Goal: Check status: Check status

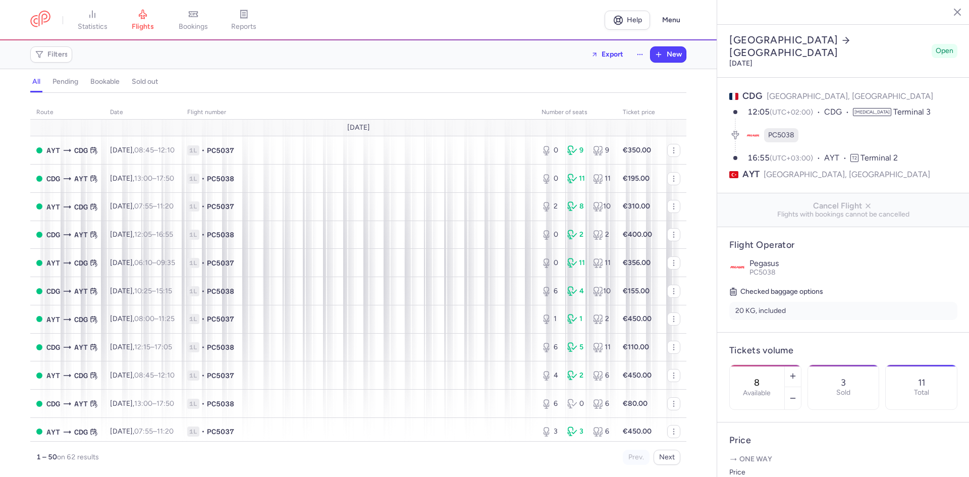
select select "hours"
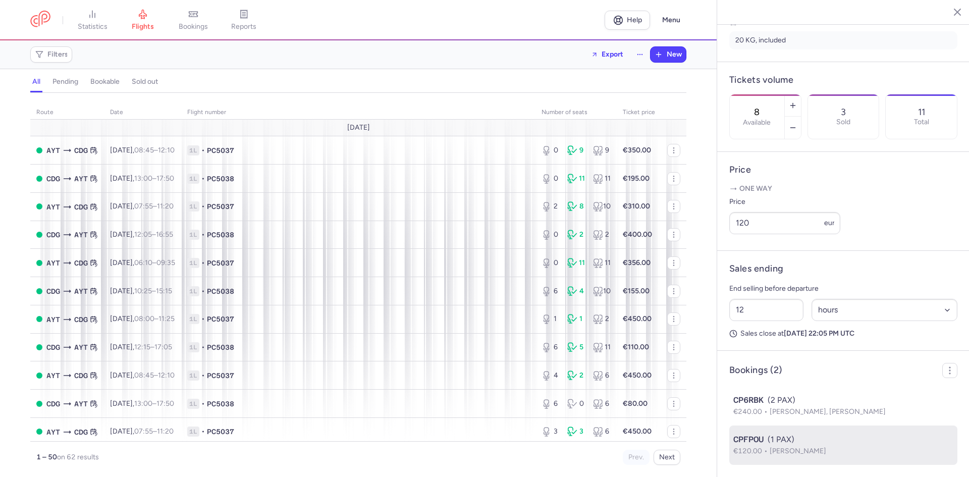
click at [817, 449] on span "Nicolas DUCHESNE" at bounding box center [797, 451] width 57 height 9
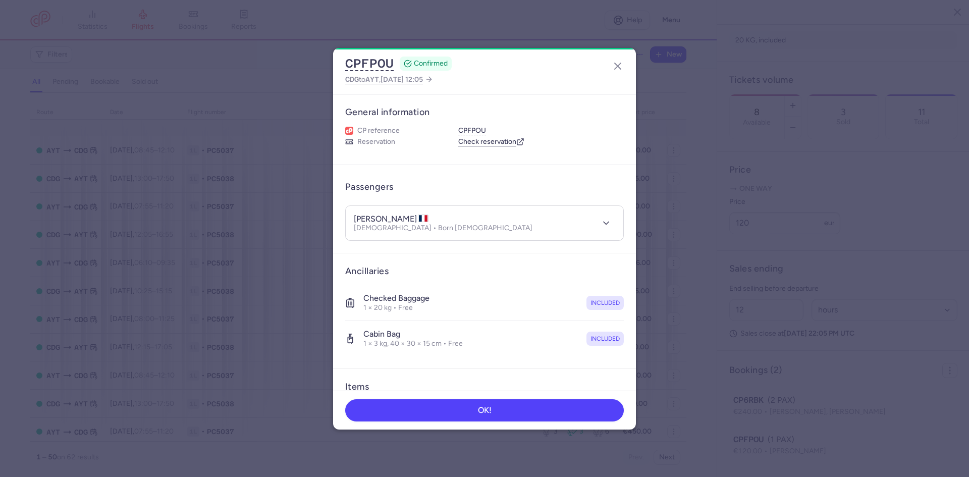
scroll to position [285, 0]
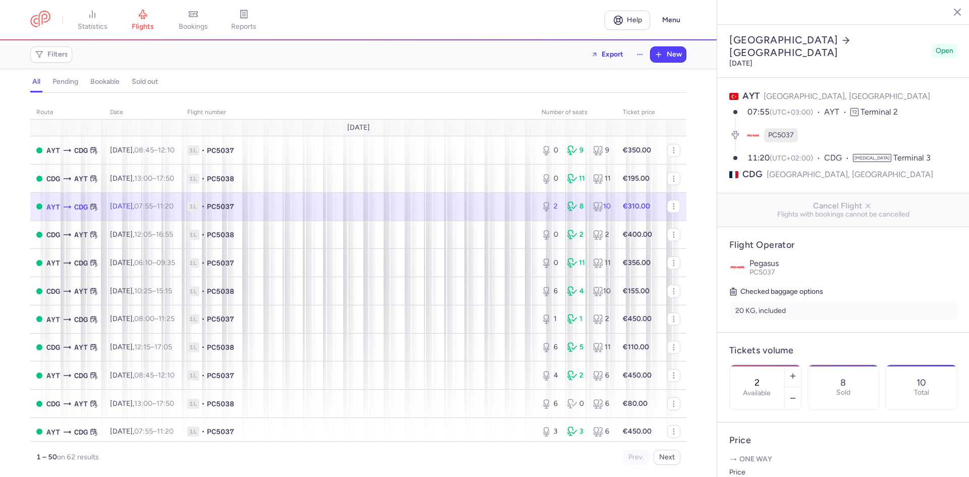
select select "hours"
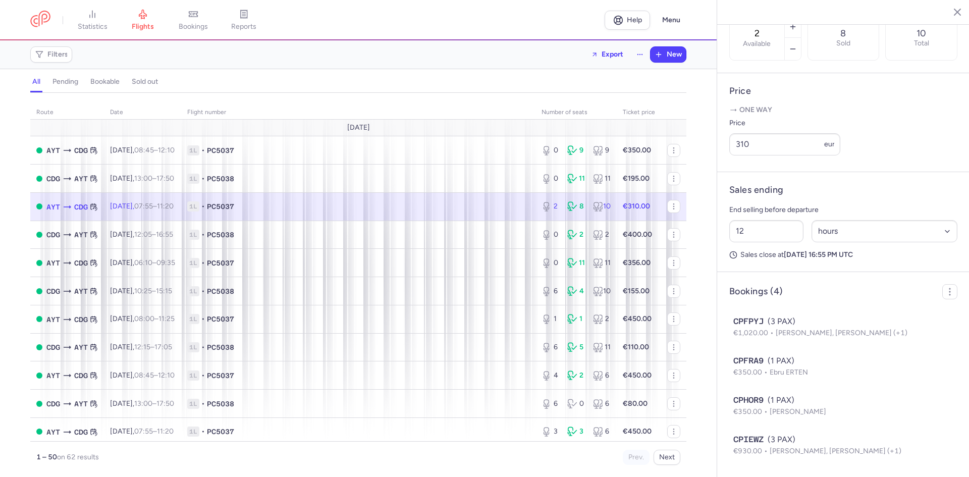
scroll to position [363, 0]
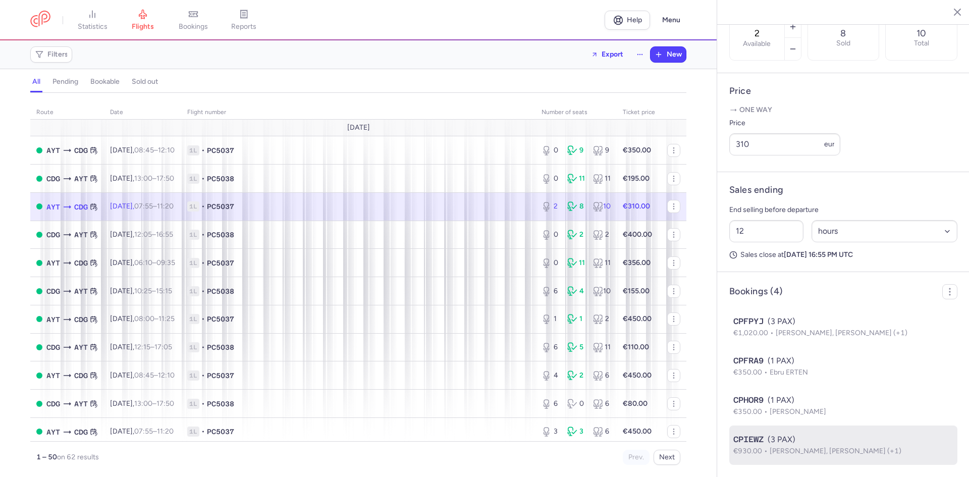
click at [781, 449] on span "Ersen TURKER, Vesile TURKER (+1)" at bounding box center [835, 451] width 132 height 9
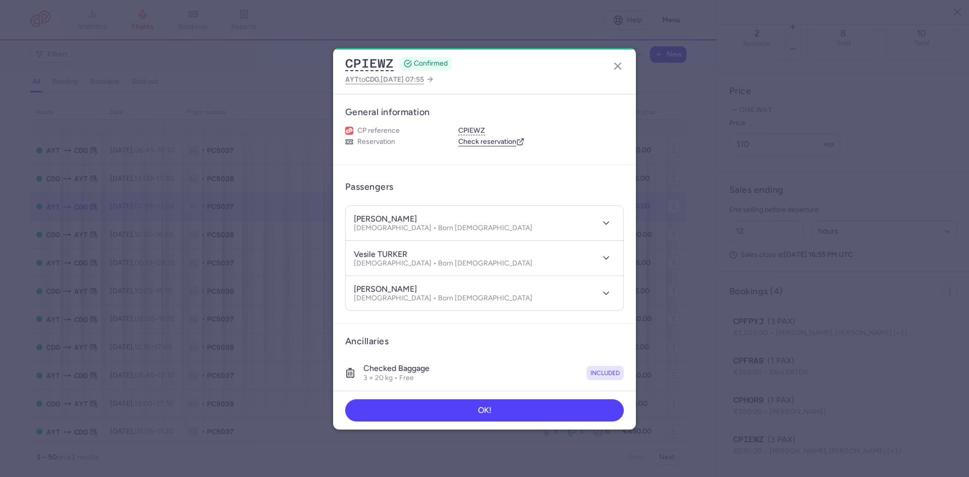
scroll to position [363, 0]
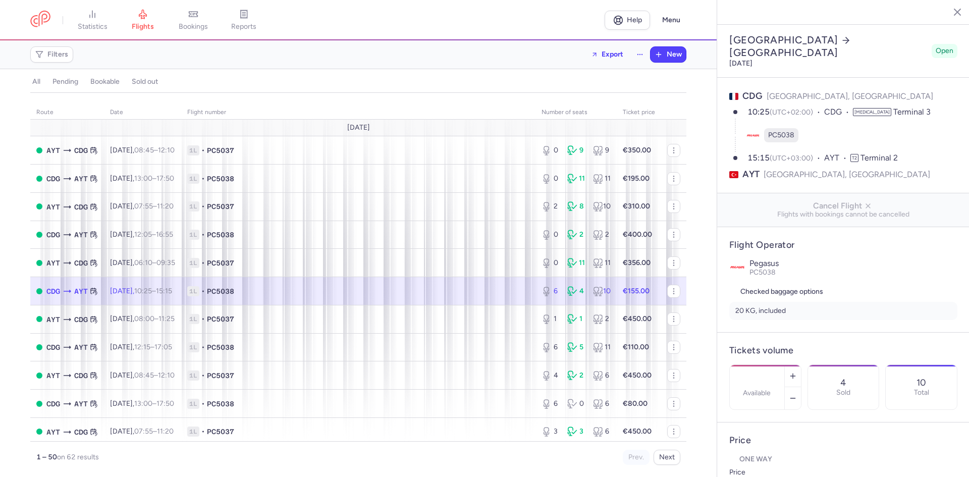
select select "days"
type input "6"
type input "155"
type input "12"
select select "hours"
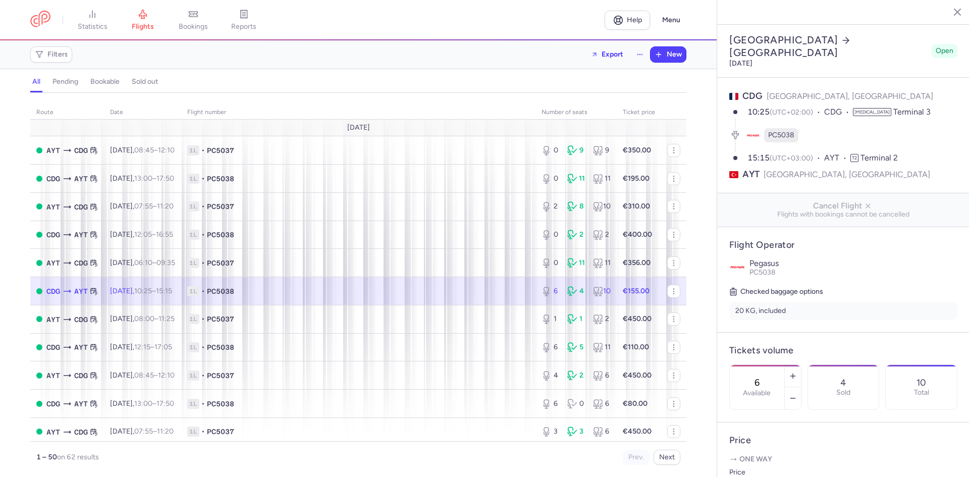
scroll to position [285, 0]
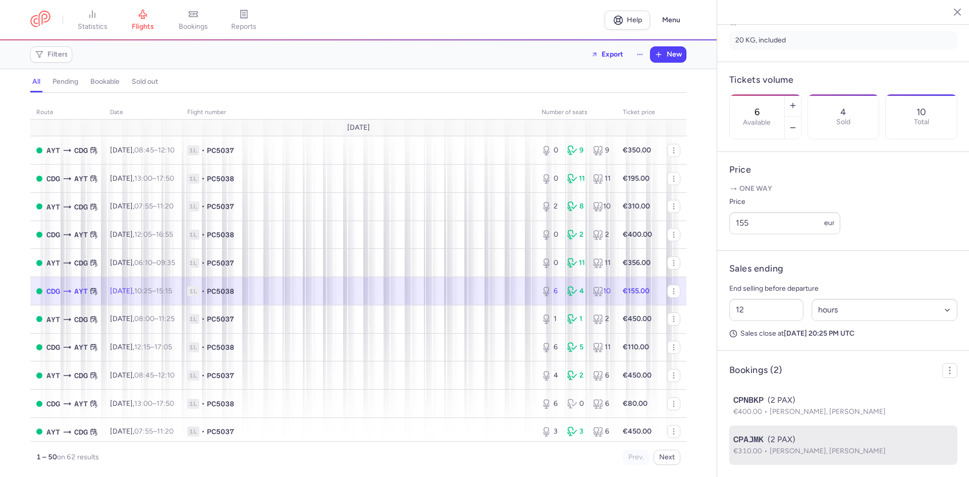
click at [822, 448] on span "[PERSON_NAME], [PERSON_NAME]" at bounding box center [827, 451] width 116 height 9
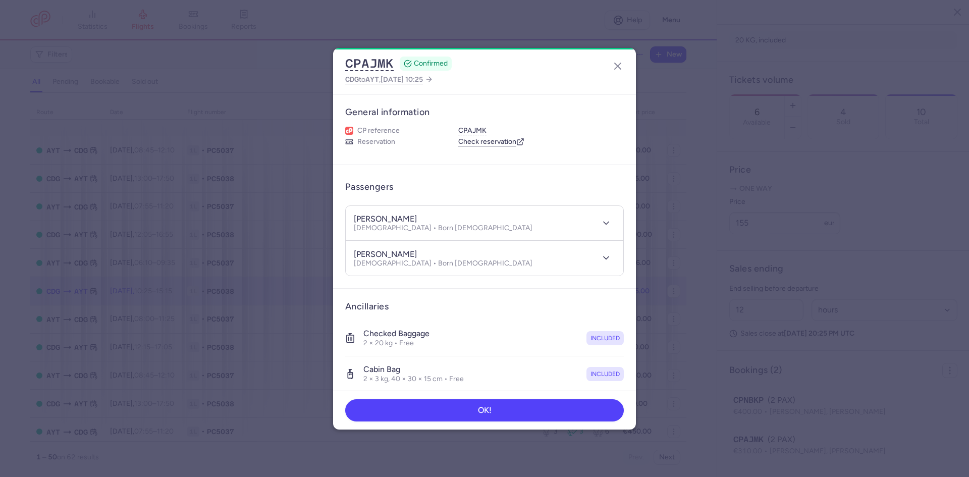
scroll to position [285, 0]
